Goal: Obtain resource: Download file/media

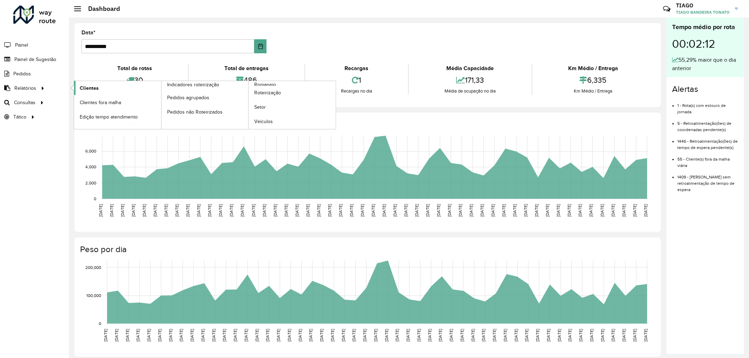
click at [87, 87] on span "Clientes" at bounding box center [89, 88] width 19 height 7
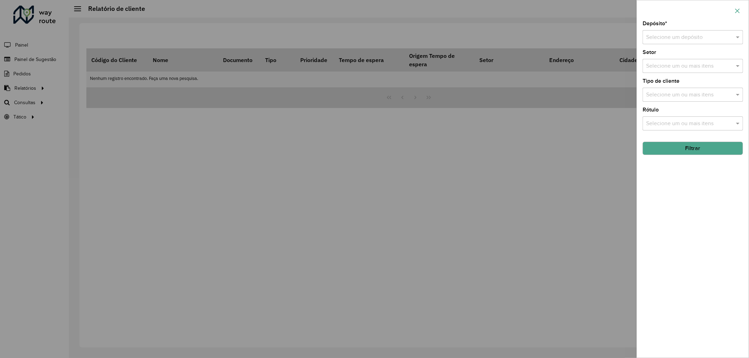
click at [738, 11] on icon "button" at bounding box center [737, 11] width 6 height 6
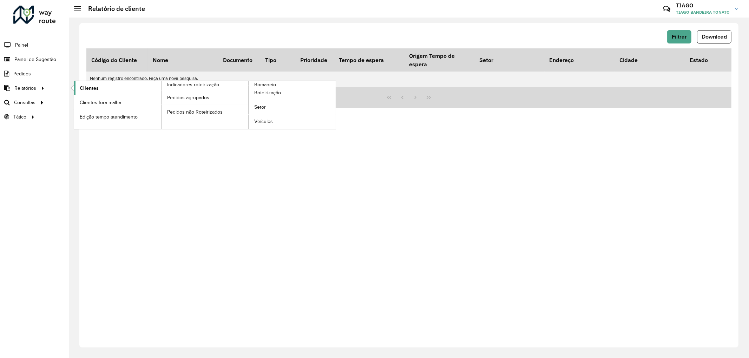
click at [85, 90] on span "Clientes" at bounding box center [89, 88] width 19 height 7
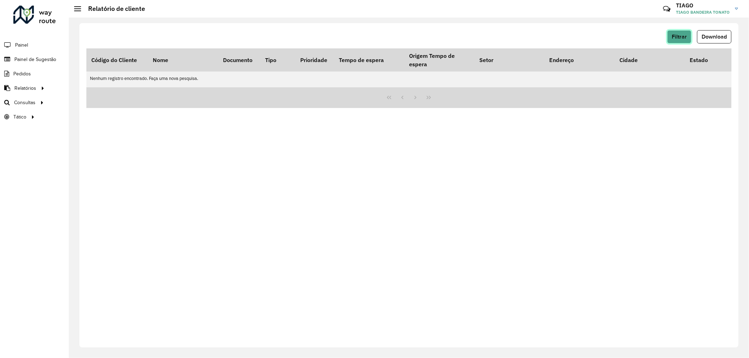
click at [686, 34] on button "Filtrar" at bounding box center [679, 36] width 24 height 13
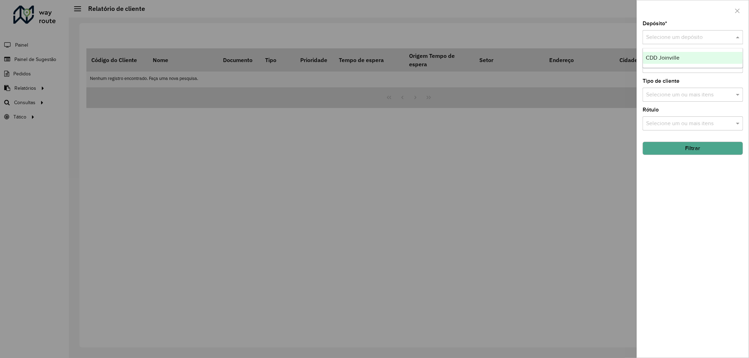
click at [711, 36] on input "text" at bounding box center [685, 37] width 79 height 8
click at [711, 53] on div "CDD Joinville" at bounding box center [693, 58] width 100 height 12
click at [680, 127] on input "text" at bounding box center [689, 124] width 90 height 8
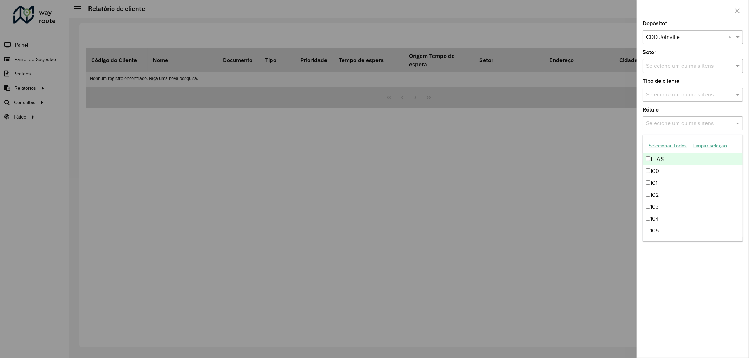
click at [685, 93] on input "text" at bounding box center [689, 95] width 90 height 8
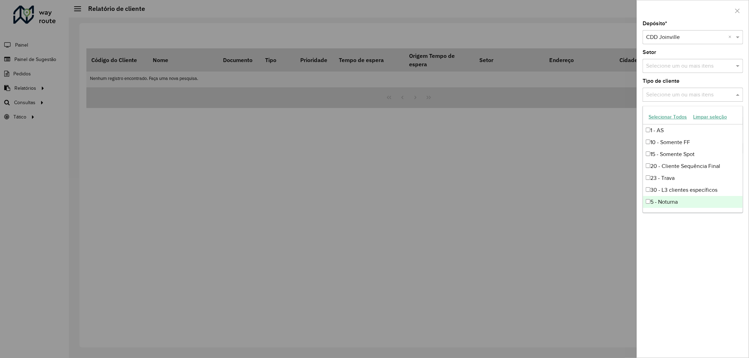
click at [667, 200] on div "5 - Noturna" at bounding box center [693, 202] width 100 height 12
click at [675, 226] on div "Depósito * Selecione um depósito × CDD Joinville × Setor Selecione um ou mais i…" at bounding box center [693, 189] width 112 height 337
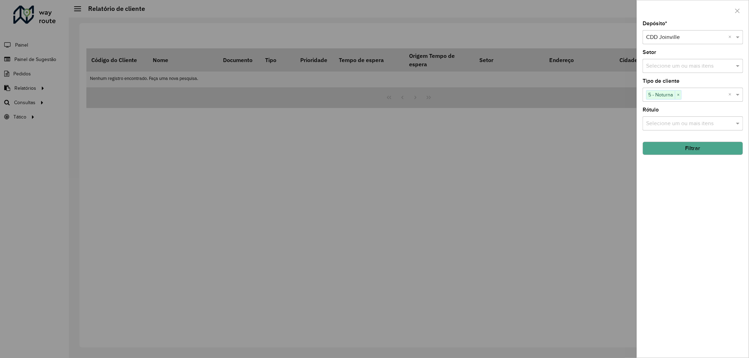
click at [687, 149] on button "Filtrar" at bounding box center [692, 148] width 100 height 13
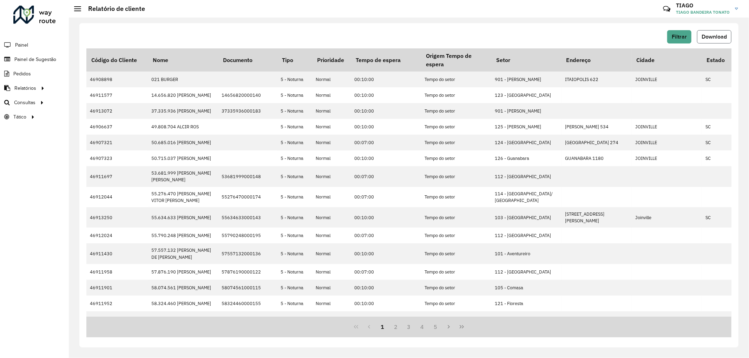
click at [710, 39] on span "Download" at bounding box center [713, 37] width 25 height 6
click at [714, 37] on span "Download" at bounding box center [713, 37] width 25 height 6
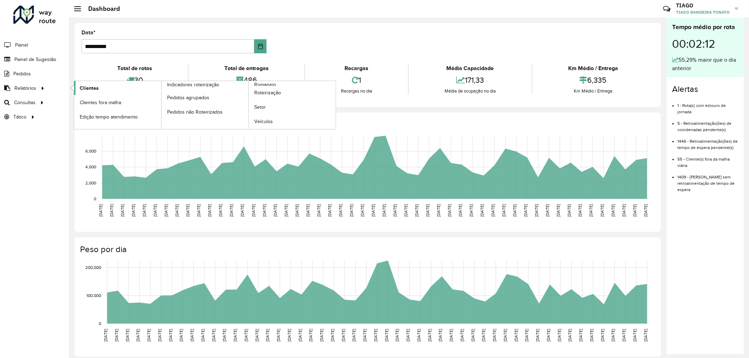
click at [88, 90] on span "Clientes" at bounding box center [89, 88] width 19 height 7
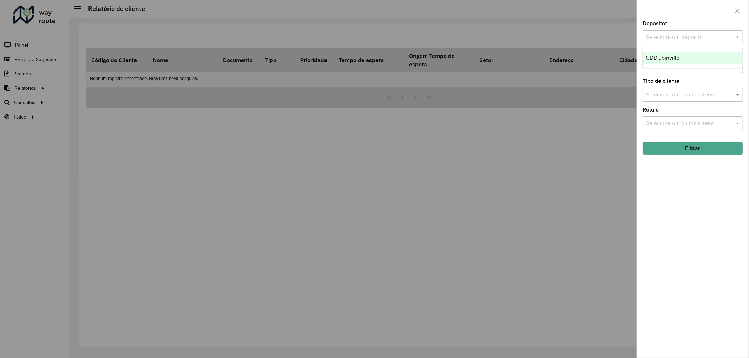
click at [689, 33] on div "Selecione um depósito" at bounding box center [692, 37] width 100 height 14
click at [673, 60] on span "CDD Joinville" at bounding box center [662, 58] width 34 height 6
click at [684, 95] on input "text" at bounding box center [689, 95] width 90 height 8
